Goal: Check status: Check status

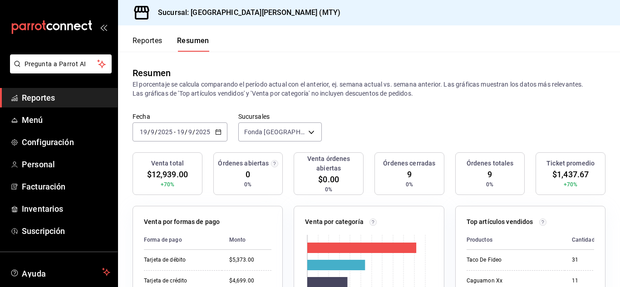
click at [220, 134] on icon "button" at bounding box center [218, 132] width 6 height 6
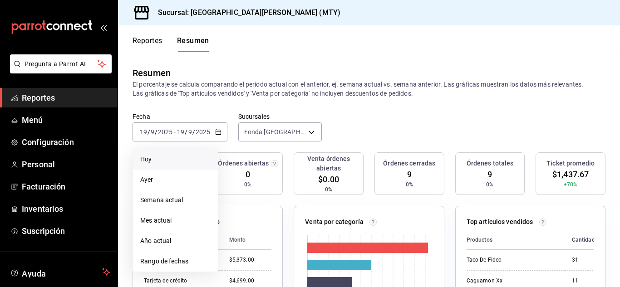
click at [179, 163] on span "Hoy" at bounding box center [175, 160] width 70 height 10
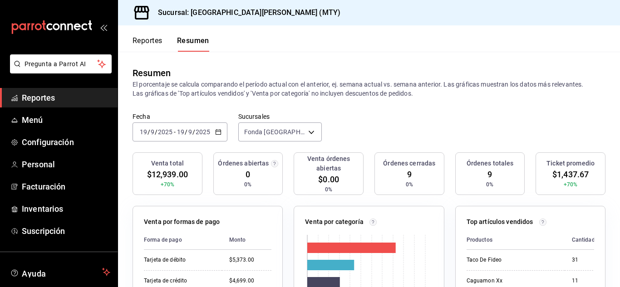
click at [218, 133] on icon "button" at bounding box center [218, 132] width 6 height 6
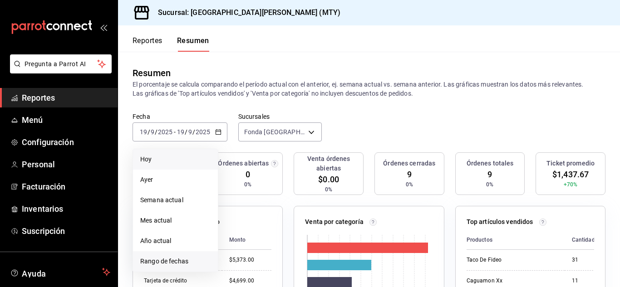
click at [163, 260] on span "Rango de fechas" at bounding box center [175, 262] width 70 height 10
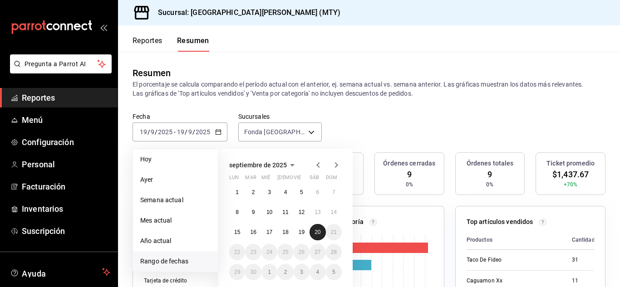
click at [317, 239] on button "20" at bounding box center [317, 232] width 16 height 16
click at [318, 234] on abbr "20" at bounding box center [317, 232] width 6 height 6
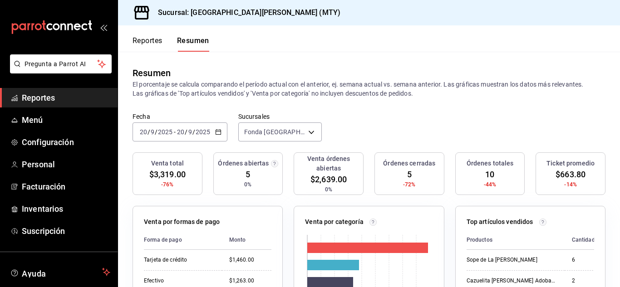
click at [39, 98] on span "Reportes" at bounding box center [66, 98] width 88 height 12
